Goal: Task Accomplishment & Management: Manage account settings

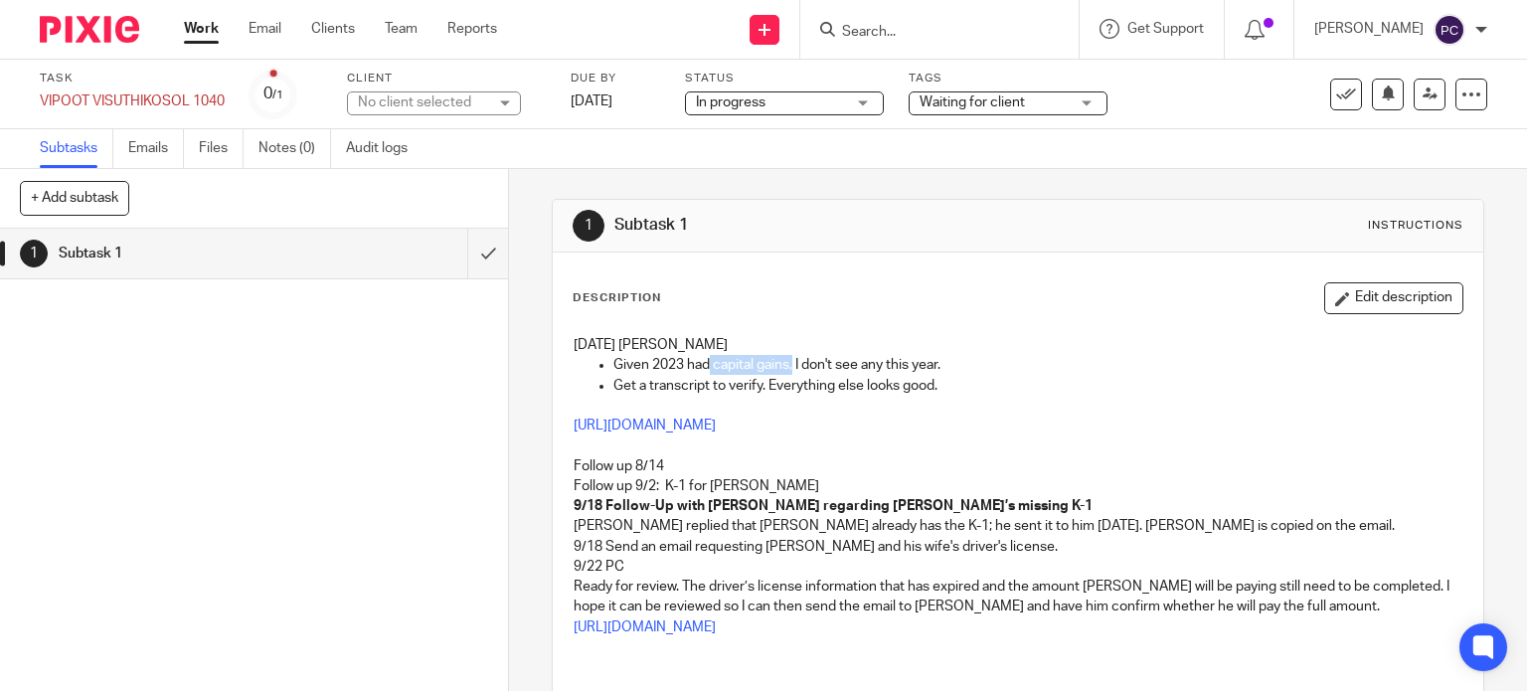
click at [190, 19] on link "Work" at bounding box center [201, 29] width 35 height 20
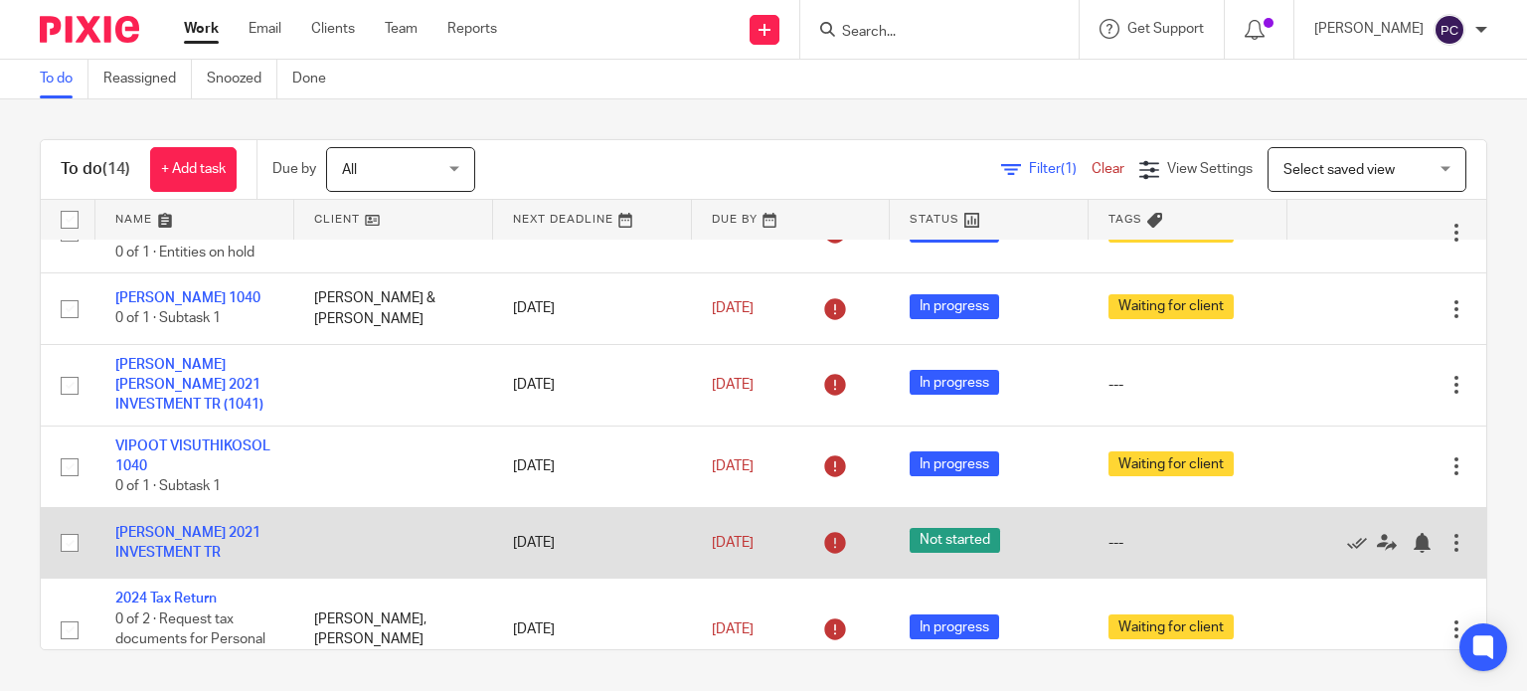
scroll to position [777, 0]
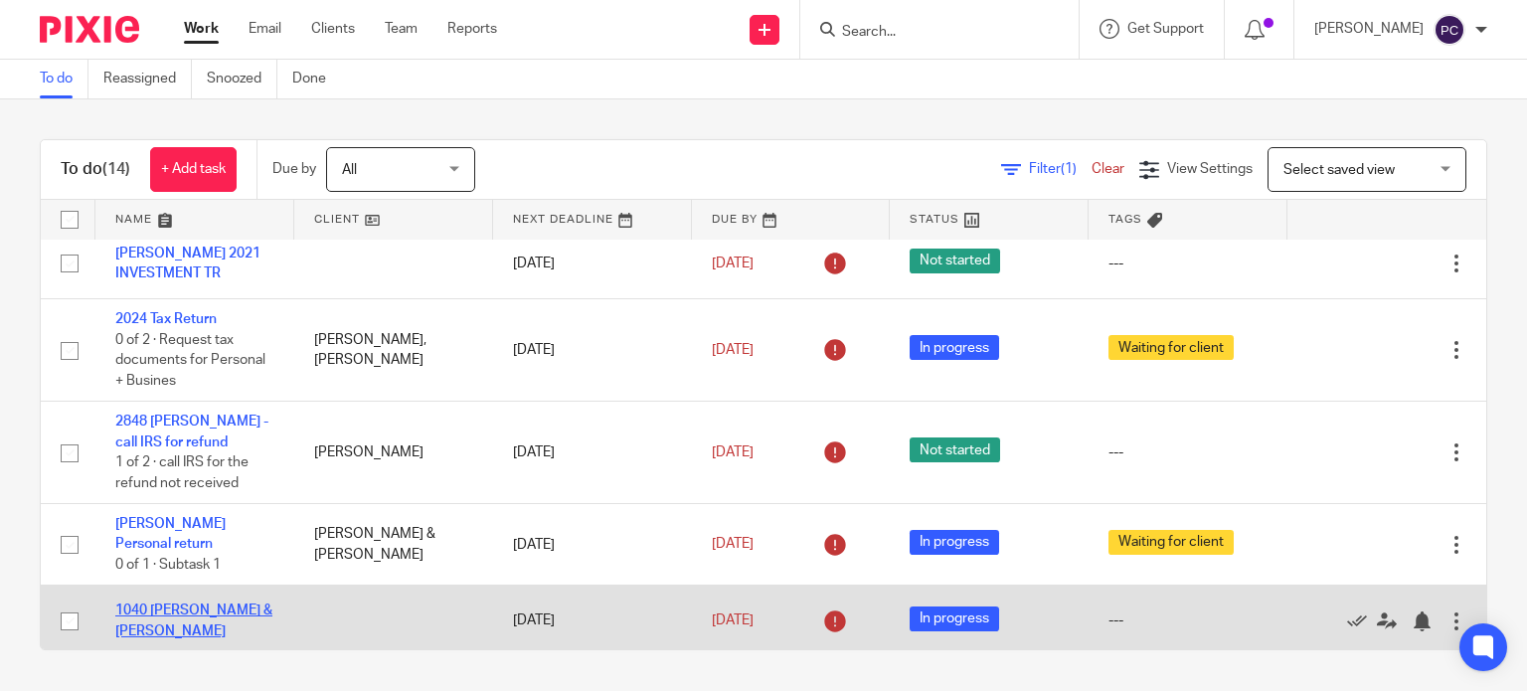
click at [155, 608] on link "1040 DIDDI, VENKATA P. & RIVAS-DIDDI, FANNY C." at bounding box center [193, 621] width 157 height 34
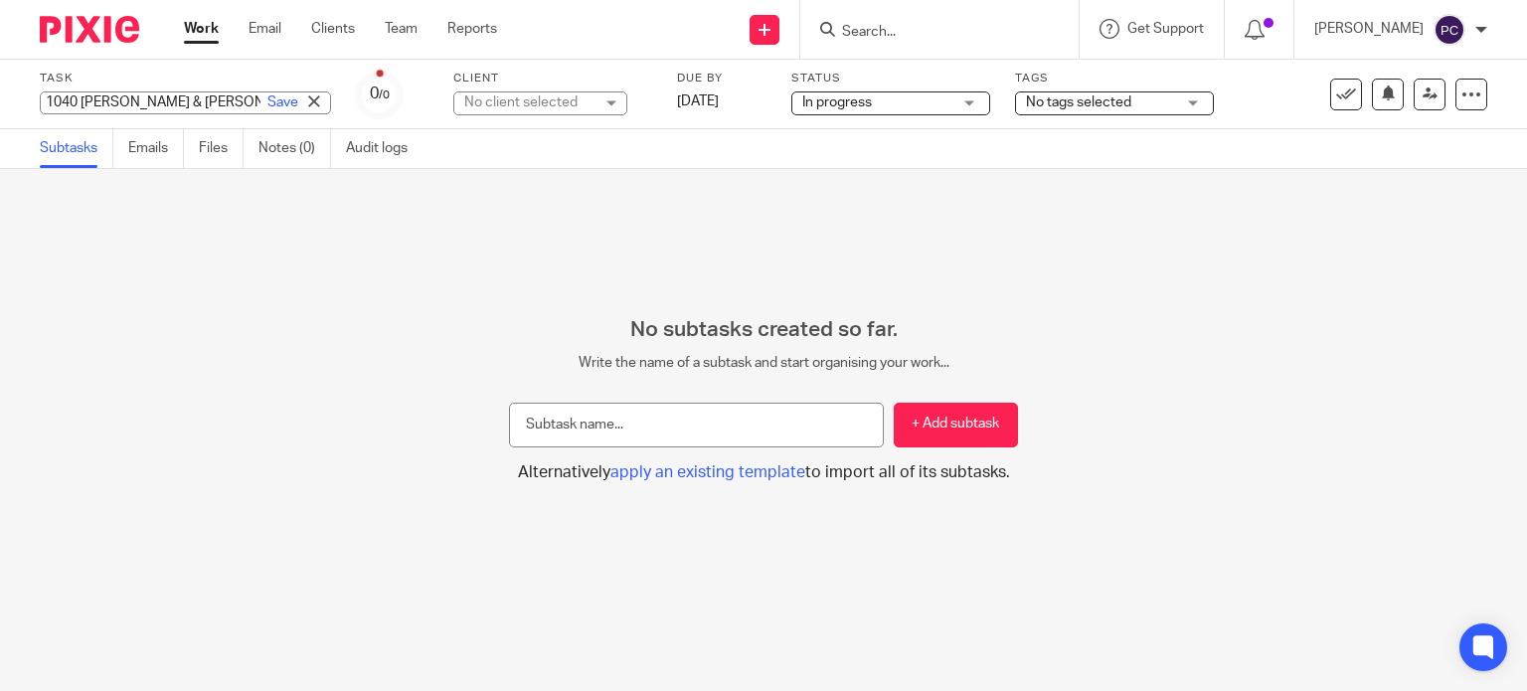
click at [179, 103] on div "1040 [PERSON_NAME] & [PERSON_NAME] Save 1040 [PERSON_NAME] & [PERSON_NAME]" at bounding box center [185, 102] width 291 height 23
